Goal: Task Accomplishment & Management: Use online tool/utility

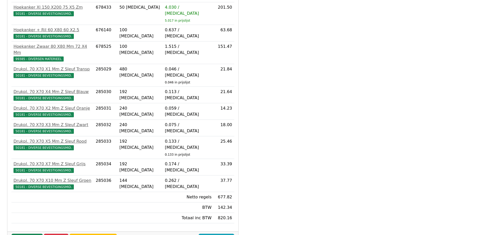
scroll to position [142, 0]
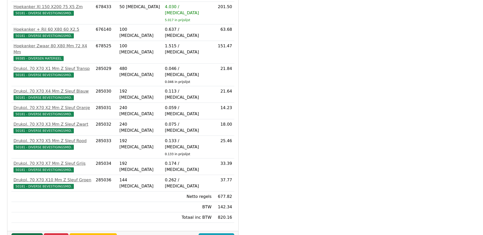
click at [23, 233] on link "Goedkeuren" at bounding box center [26, 238] width 31 height 10
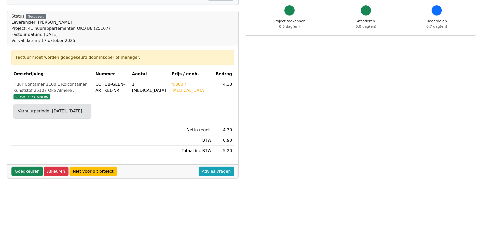
scroll to position [51, 0]
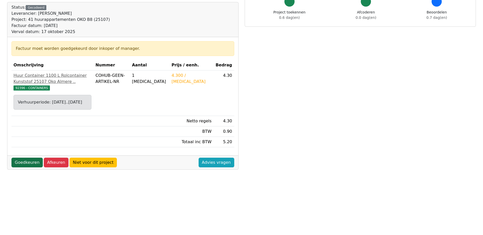
click at [26, 167] on link "Goedkeuren" at bounding box center [26, 163] width 31 height 10
